Goal: Task Accomplishment & Management: Complete application form

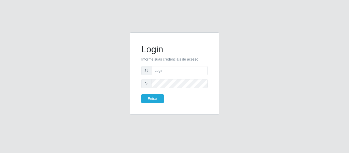
type input "chris.brito6@gmail.com"
click at [141, 94] on button "Entrar" at bounding box center [152, 98] width 22 height 9
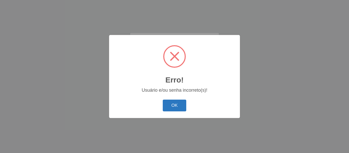
click at [176, 104] on button "OK" at bounding box center [175, 106] width 24 height 12
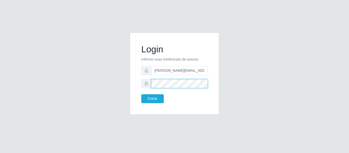
click at [141, 94] on button "Entrar" at bounding box center [152, 98] width 22 height 9
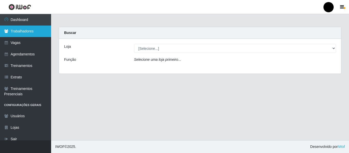
click at [22, 32] on link "Trabalhadores" at bounding box center [25, 31] width 51 height 11
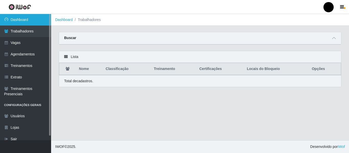
click at [27, 18] on link "Dashboard" at bounding box center [25, 19] width 51 height 11
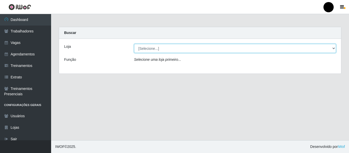
click at [333, 48] on select "[Selecione...] SuperFácil Atacado - Emaús SuperFácil Atacado - Rodoviária Super…" at bounding box center [235, 48] width 202 height 9
select select "408"
click at [134, 44] on select "[Selecione...] SuperFácil Atacado - Emaús SuperFácil Atacado - Rodoviária Super…" at bounding box center [235, 48] width 202 height 9
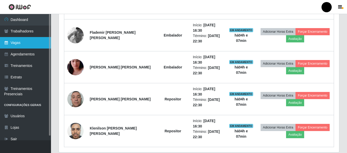
scroll to position [357, 0]
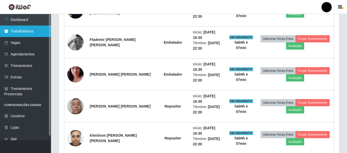
click at [23, 31] on link "Trabalhadores" at bounding box center [25, 31] width 51 height 11
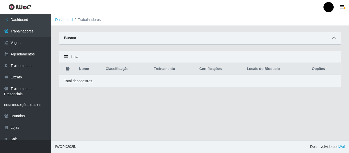
click at [333, 37] on icon at bounding box center [334, 38] width 4 height 4
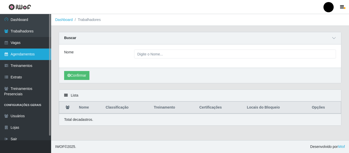
click at [23, 55] on link "Agendamentos" at bounding box center [25, 53] width 51 height 11
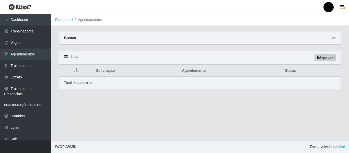
click at [332, 38] on icon at bounding box center [334, 38] width 4 height 4
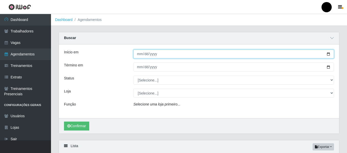
click at [328, 54] on input "Início em" at bounding box center [233, 54] width 201 height 9
type input "2025-08-29"
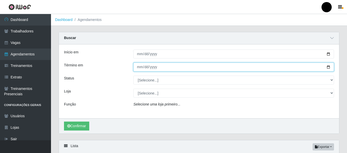
click at [329, 65] on input "Término em" at bounding box center [233, 67] width 201 height 9
type input "2025-08-29"
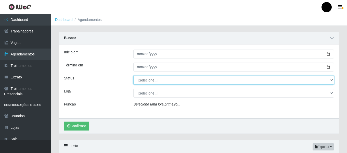
click at [332, 80] on select "[Selecione...] AGENDADO AGUARDANDO LIBERAR EM ANDAMENTO EM REVISÃO FINALIZADO C…" at bounding box center [233, 80] width 201 height 9
select select "AGENDADO"
click at [133, 76] on select "[Selecione...] AGENDADO AGUARDANDO LIBERAR EM ANDAMENTO EM REVISÃO FINALIZADO C…" at bounding box center [233, 80] width 201 height 9
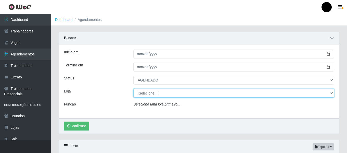
click at [332, 92] on select "[Selecione...] SuperFácil Atacado - Emaús SuperFácil Atacado - Rodoviária Super…" at bounding box center [233, 93] width 201 height 9
select select "408"
click at [133, 89] on select "[Selecione...] SuperFácil Atacado - Emaús SuperFácil Atacado - Rodoviária Super…" at bounding box center [233, 93] width 201 height 9
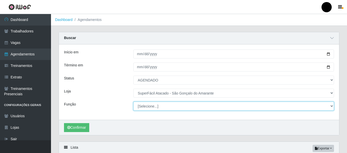
click at [331, 105] on select "[Selecione...] Auxiliar de Estacionamento Auxiliar de Estacionamento + Auxiliar…" at bounding box center [233, 106] width 201 height 9
select select "24"
click at [133, 102] on select "[Selecione...] Auxiliar de Estacionamento Auxiliar de Estacionamento + Auxiliar…" at bounding box center [233, 106] width 201 height 9
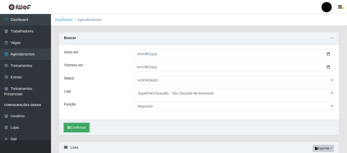
click at [80, 129] on button "Confirmar" at bounding box center [76, 127] width 25 height 9
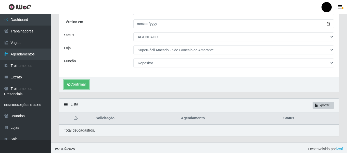
scroll to position [46, 0]
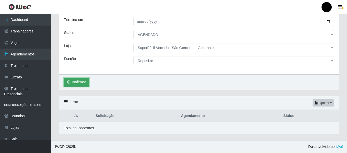
click at [79, 81] on button "Confirmar" at bounding box center [76, 82] width 25 height 9
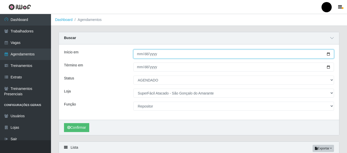
click at [329, 54] on input "2025-08-29" at bounding box center [233, 54] width 201 height 9
type input "2025-08-30"
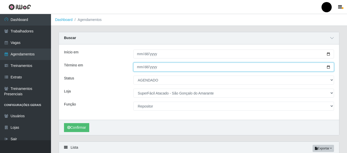
click at [328, 67] on input "2025-08-29" at bounding box center [233, 67] width 201 height 9
type input "2025-08-30"
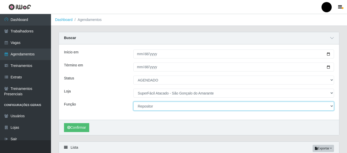
click at [331, 105] on select "[Selecione...] Auxiliar de Estacionamento Auxiliar de Estacionamento + Auxiliar…" at bounding box center [233, 106] width 201 height 9
select select "82"
click at [133, 102] on select "[Selecione...] Auxiliar de Estacionamento Auxiliar de Estacionamento + Auxiliar…" at bounding box center [233, 106] width 201 height 9
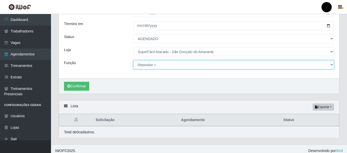
scroll to position [46, 0]
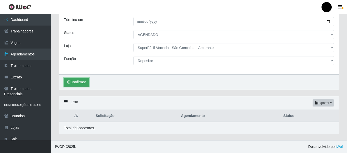
click at [78, 82] on button "Confirmar" at bounding box center [76, 82] width 25 height 9
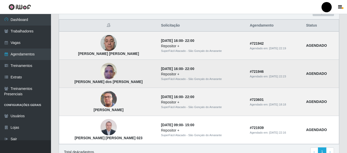
scroll to position [148, 0]
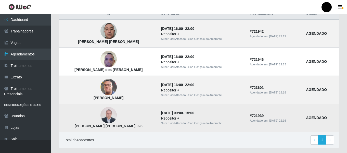
click at [101, 115] on img at bounding box center [109, 115] width 16 height 22
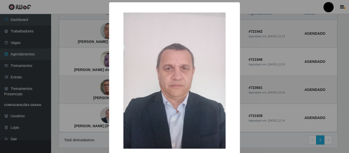
click at [245, 111] on div "× Walter de Melo Silva 023 OK Cancel" at bounding box center [174, 76] width 349 height 153
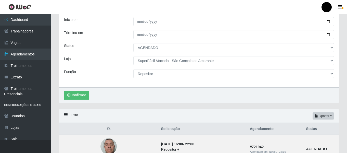
scroll to position [20, 0]
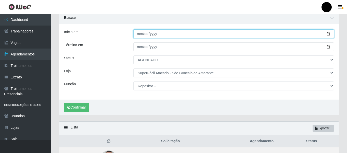
click at [329, 34] on input "2025-08-30" at bounding box center [233, 33] width 201 height 9
type input "2025-08-31"
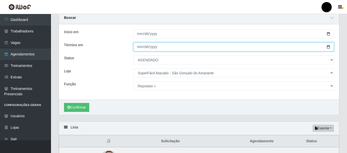
click at [329, 46] on input "2025-08-30" at bounding box center [233, 46] width 201 height 9
type input "2025-08-31"
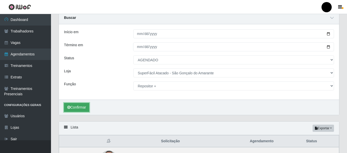
click at [78, 106] on button "Confirmar" at bounding box center [76, 107] width 25 height 9
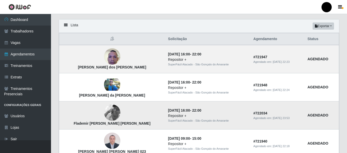
scroll to position [148, 0]
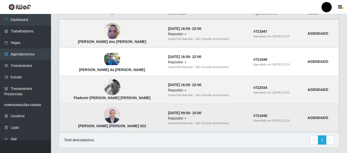
click at [104, 115] on img at bounding box center [112, 115] width 16 height 22
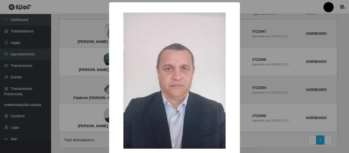
click at [258, 97] on div "× Walter de Melo Silva 023 OK Cancel" at bounding box center [174, 76] width 349 height 153
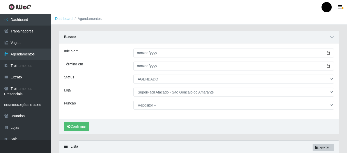
scroll to position [0, 0]
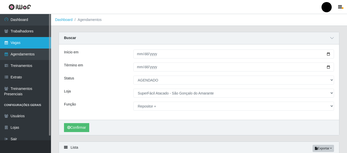
click at [16, 43] on link "Vagas" at bounding box center [25, 42] width 51 height 11
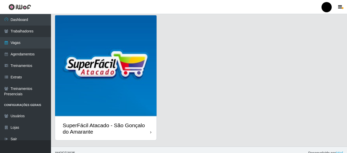
scroll to position [148, 0]
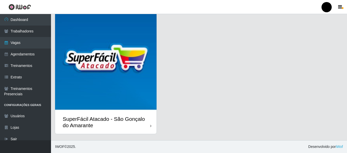
click at [129, 125] on div "SuperFácil Atacado - São Gonçalo do Amarante" at bounding box center [107, 122] width 88 height 13
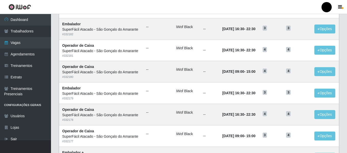
scroll to position [280, 0]
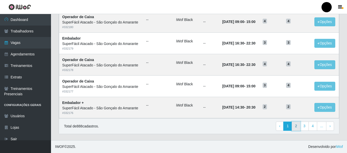
click at [295, 126] on link "2" at bounding box center [296, 125] width 9 height 9
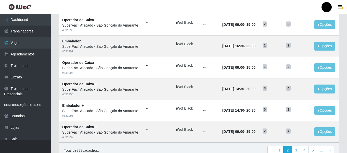
scroll to position [280, 0]
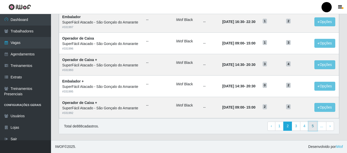
click at [314, 127] on link "5" at bounding box center [313, 125] width 9 height 9
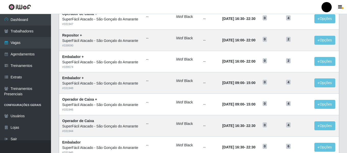
scroll to position [280, 0]
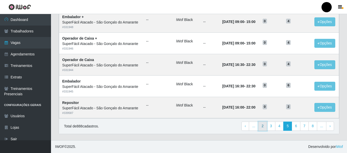
click at [264, 125] on link "2" at bounding box center [263, 125] width 9 height 9
